Goal: Information Seeking & Learning: Learn about a topic

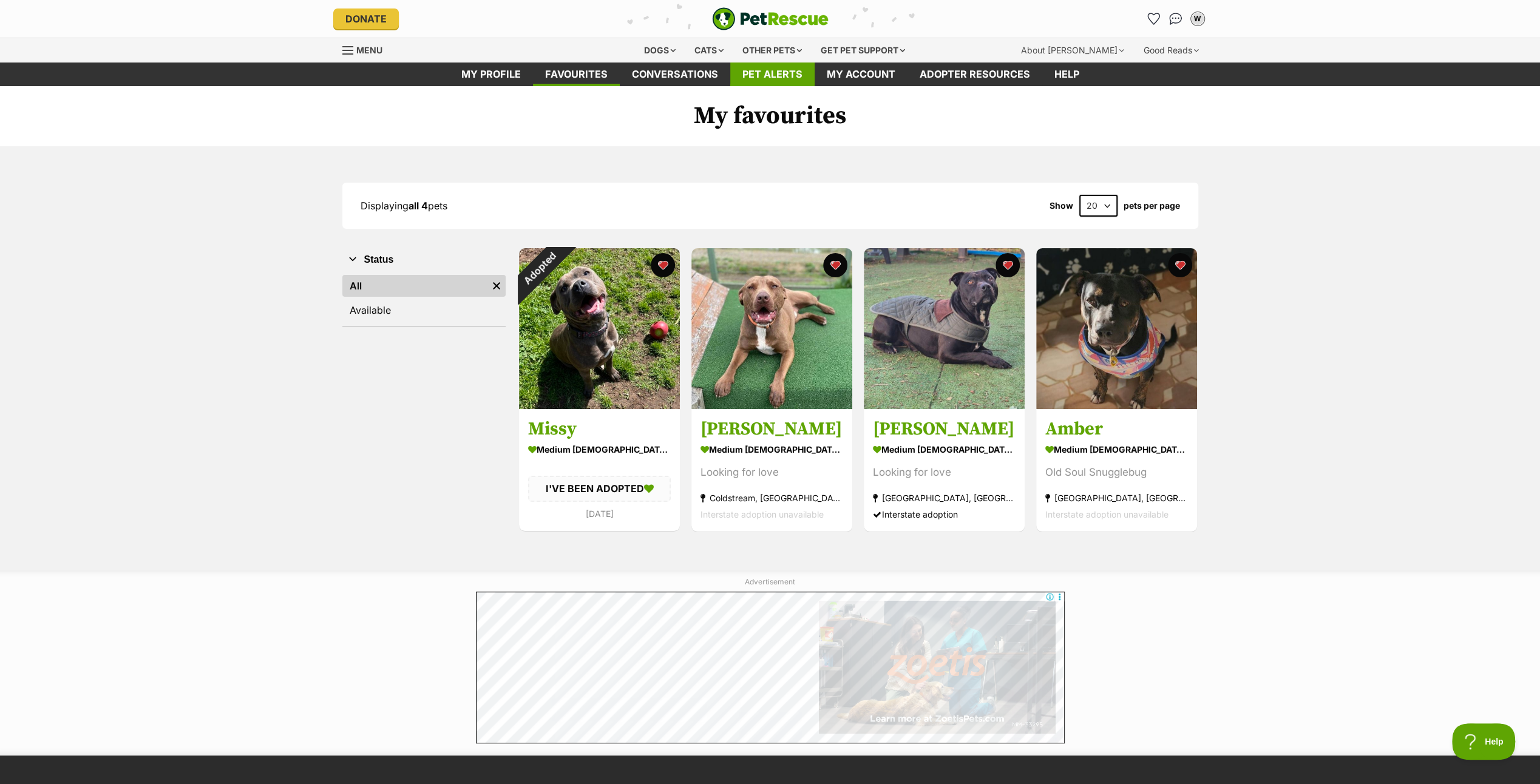
click at [772, 68] on link "Pet alerts" at bounding box center [772, 74] width 85 height 24
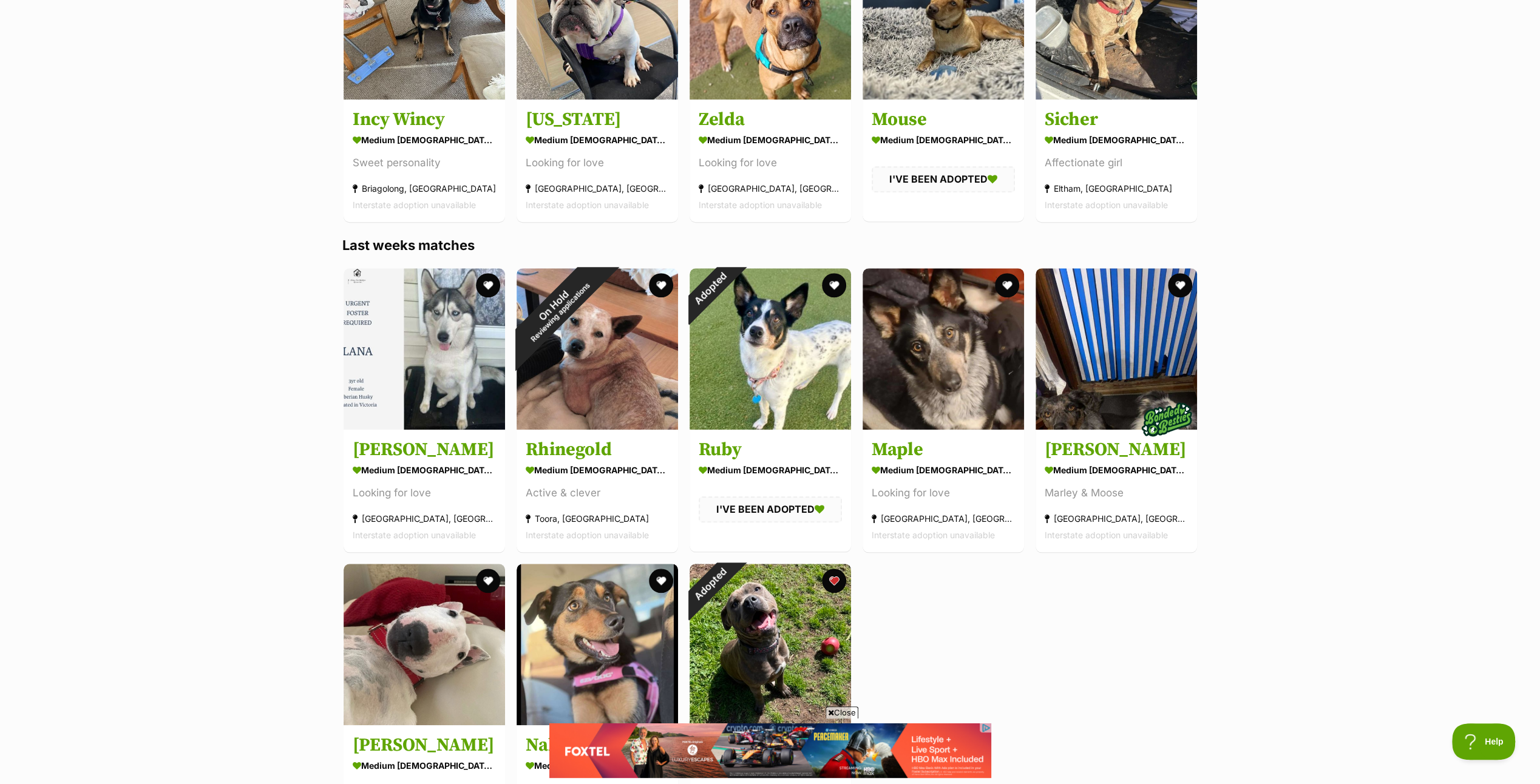
scroll to position [1092, 0]
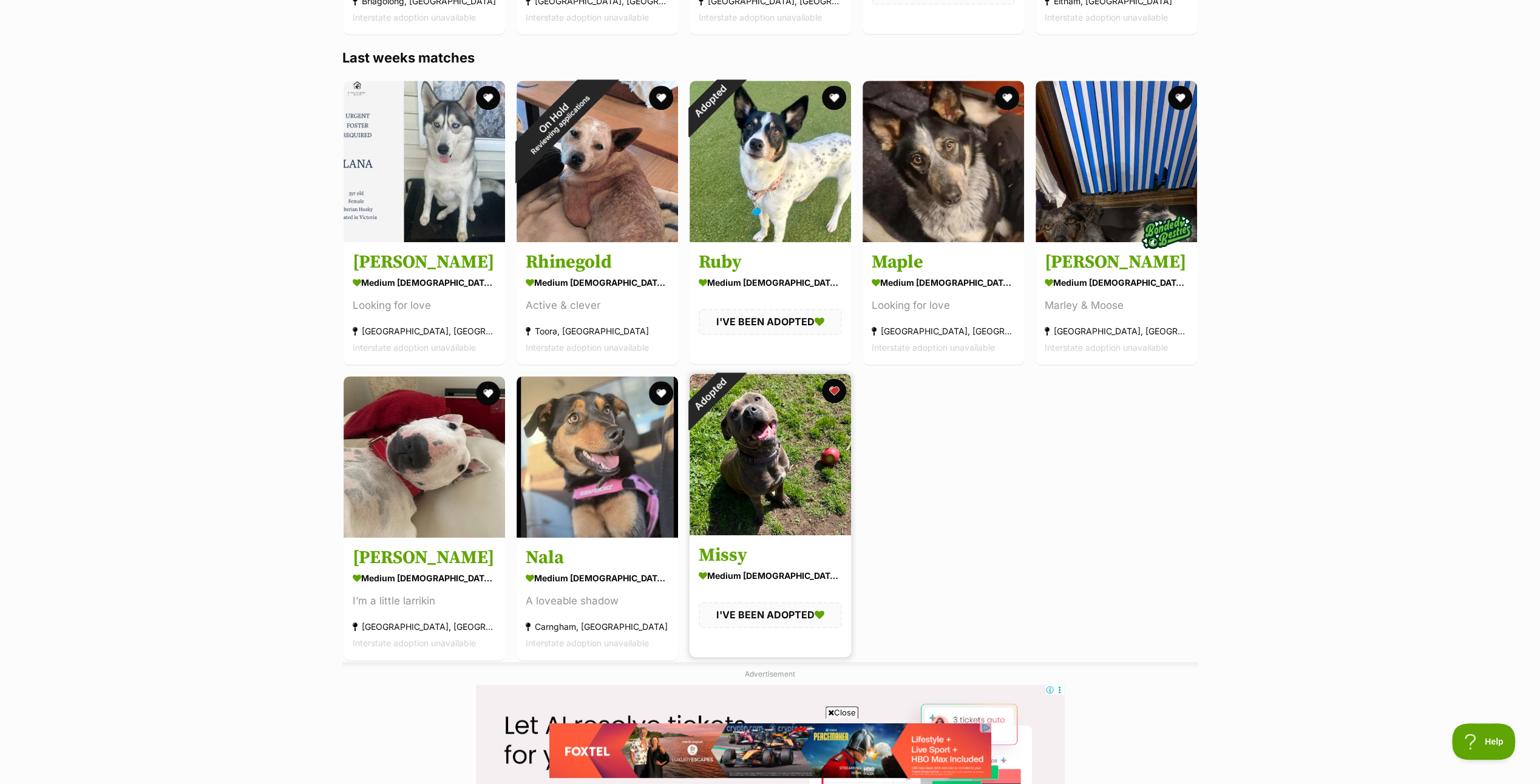
click at [754, 446] on img at bounding box center [770, 455] width 162 height 162
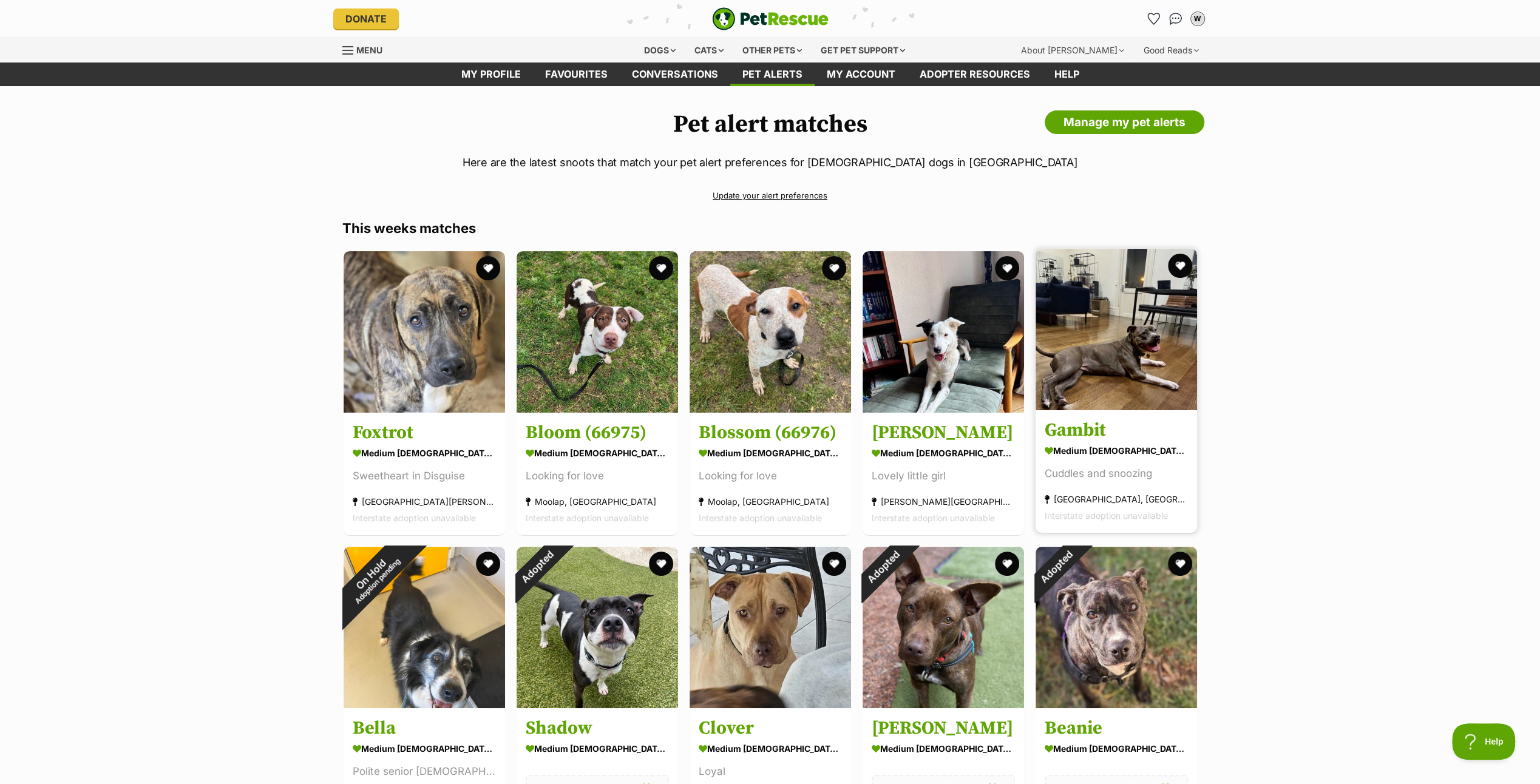
click at [1112, 356] on img at bounding box center [1116, 329] width 162 height 162
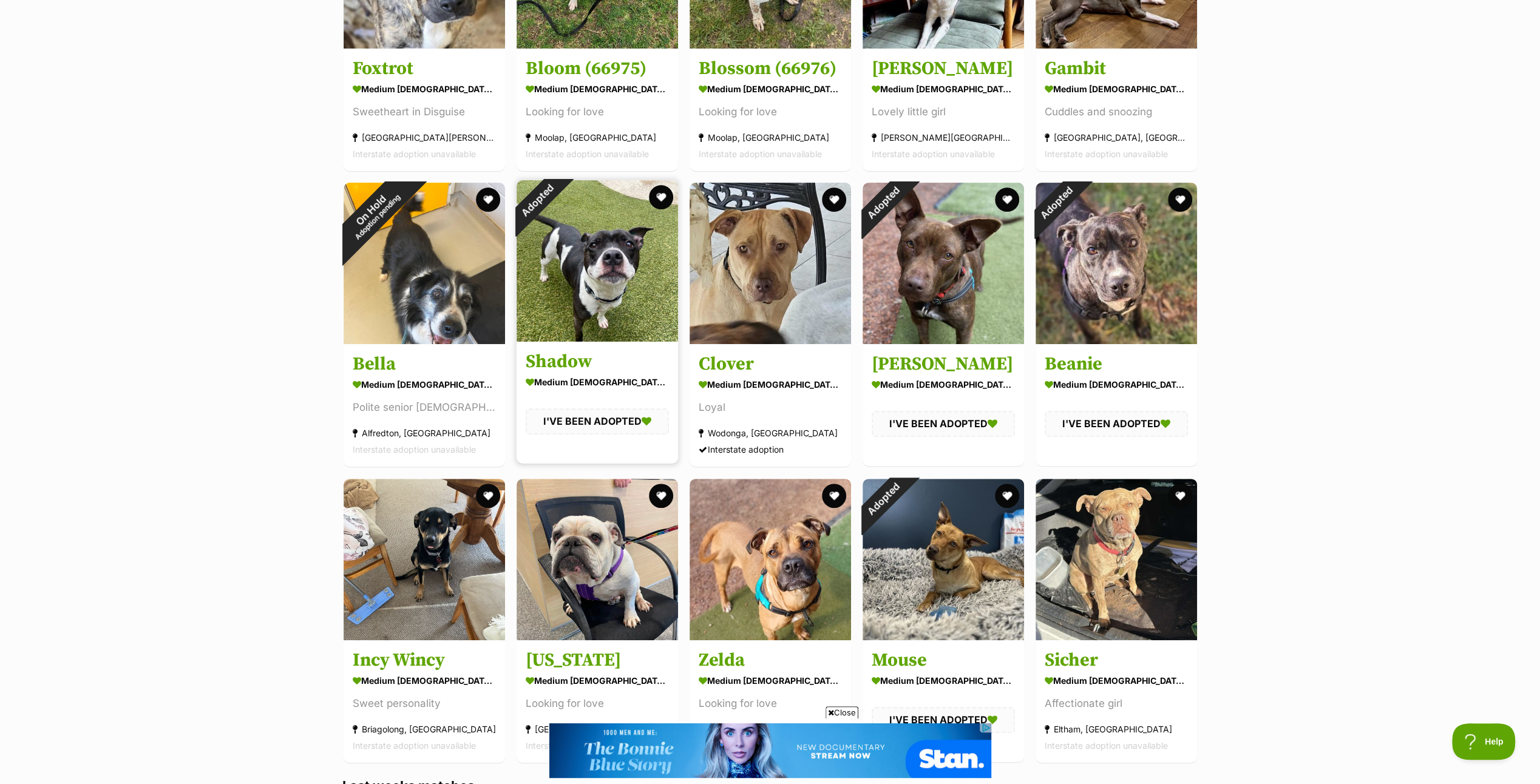
click at [599, 283] on img at bounding box center [597, 260] width 162 height 162
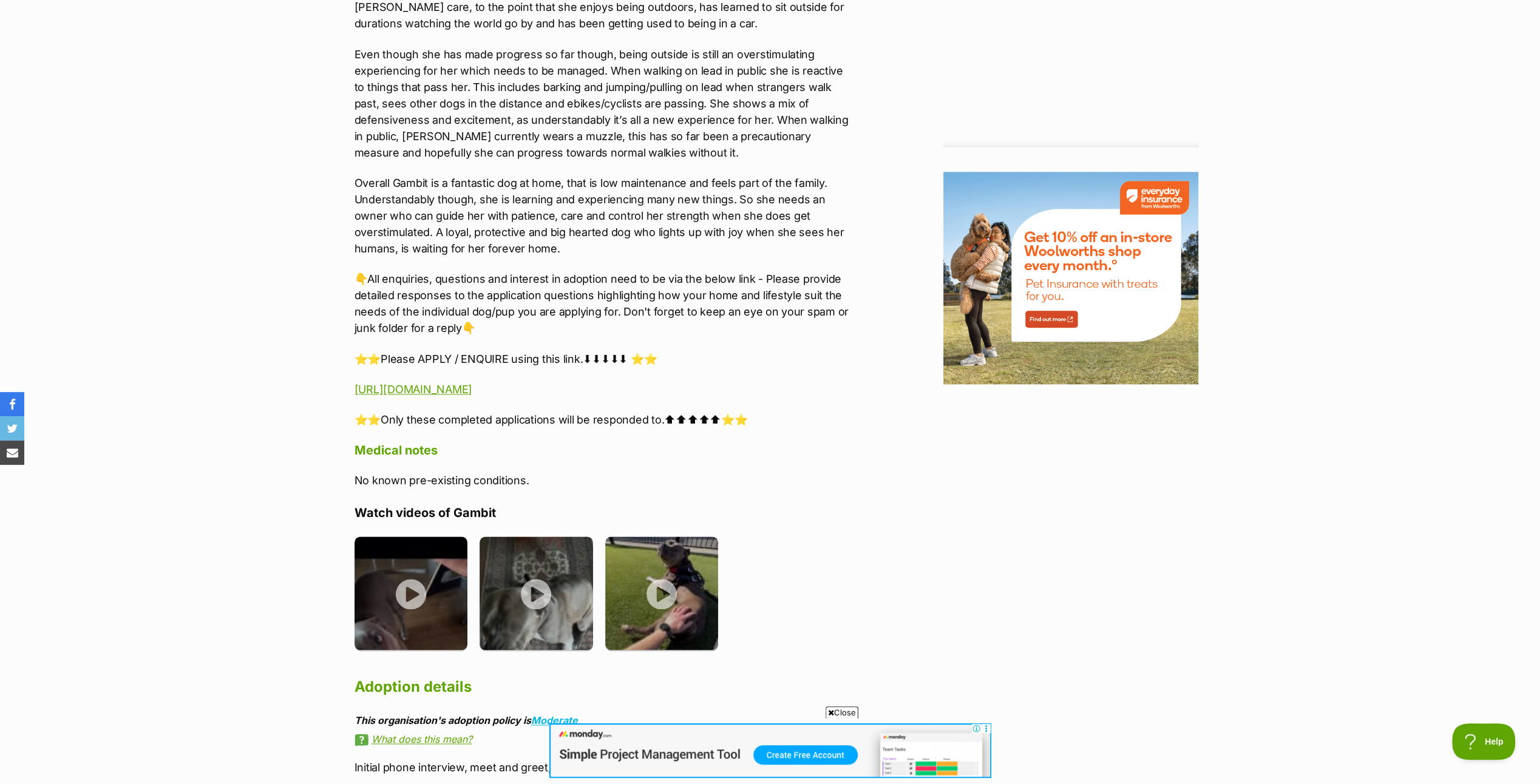
scroll to position [1456, 0]
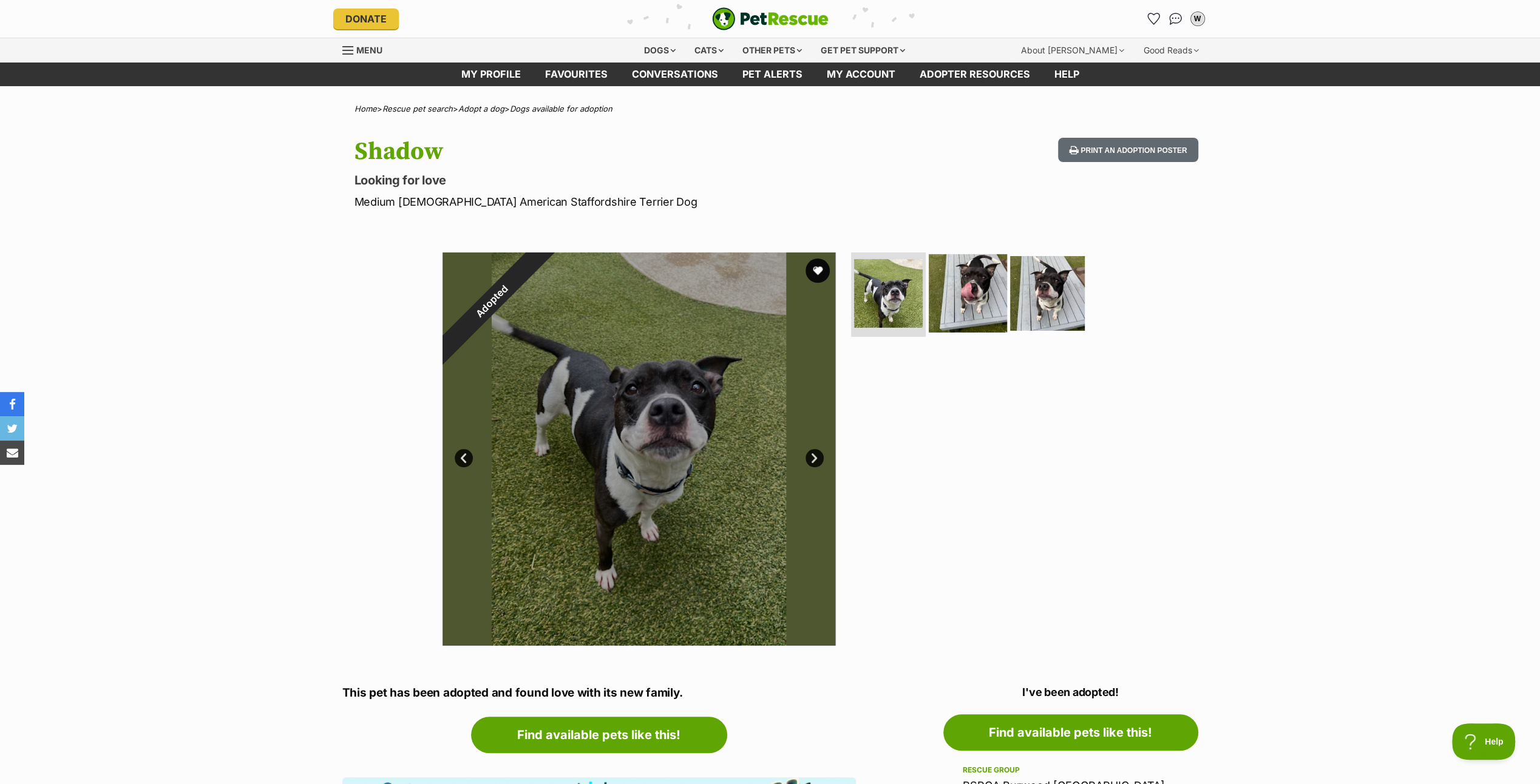
click at [964, 269] on img at bounding box center [968, 293] width 78 height 78
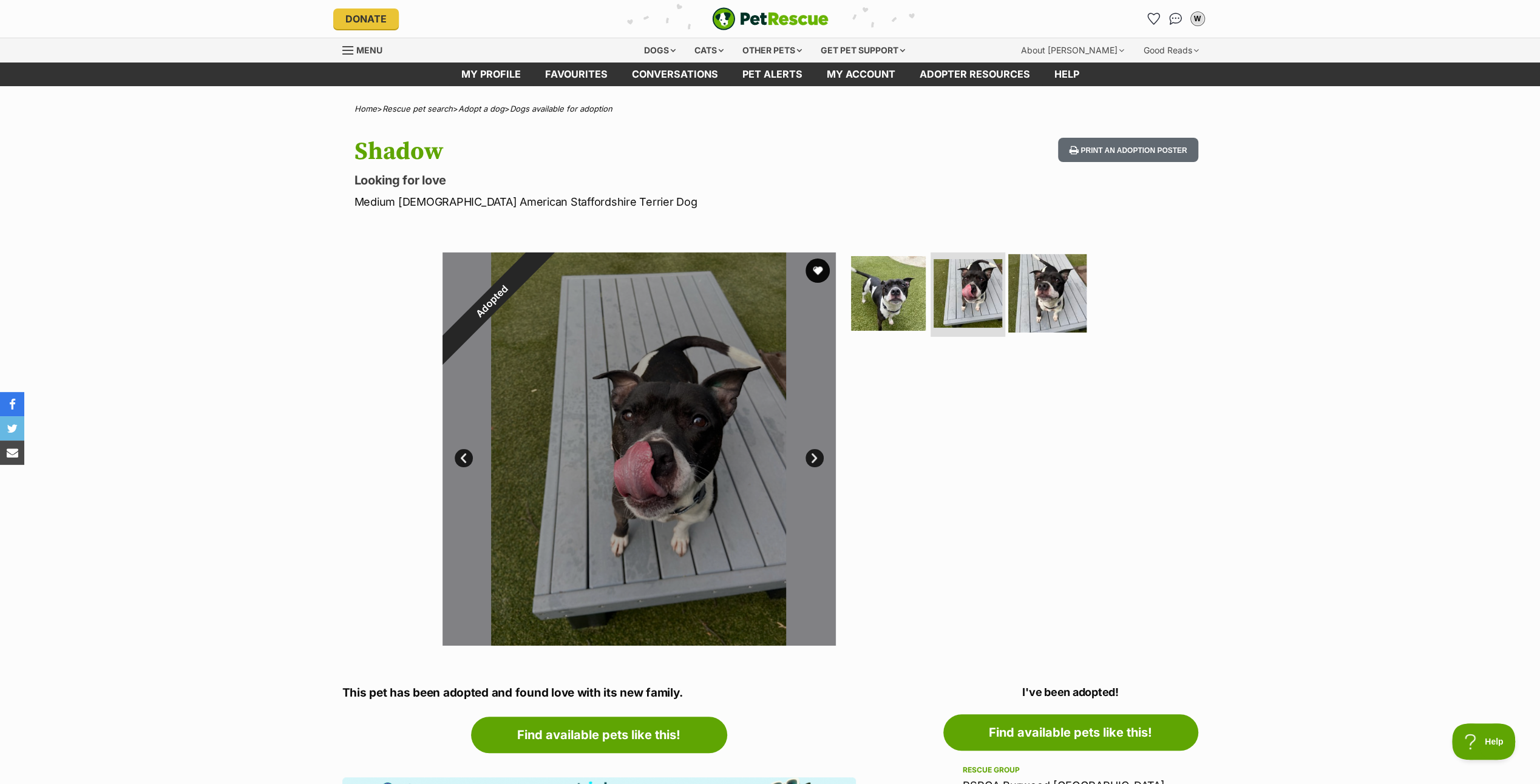
click at [1041, 298] on img at bounding box center [1047, 293] width 78 height 78
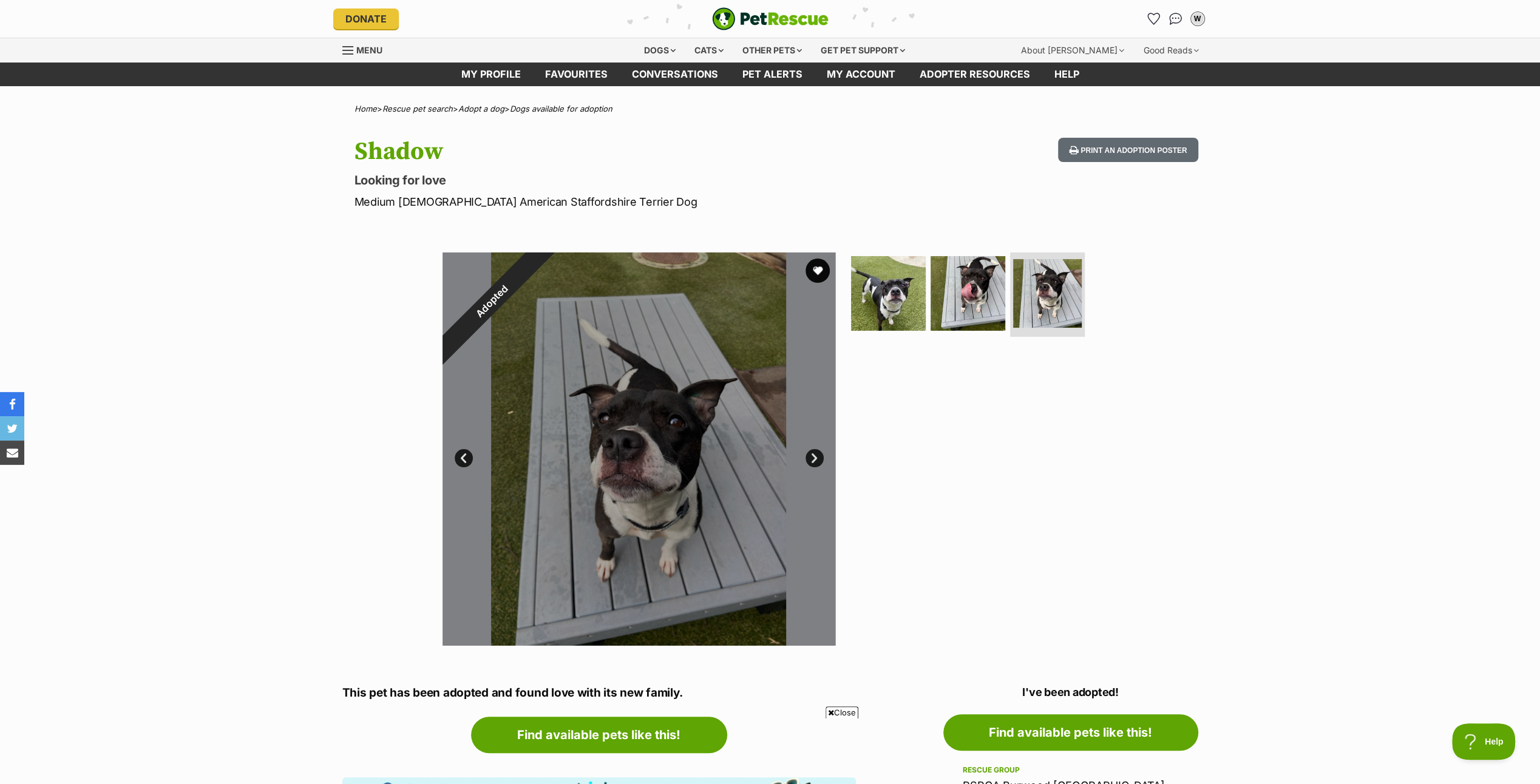
scroll to position [304, 0]
